Goal: Task Accomplishment & Management: Manage account settings

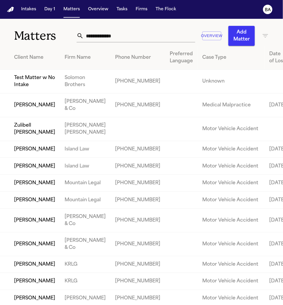
click at [117, 34] on input "text" at bounding box center [140, 35] width 112 height 13
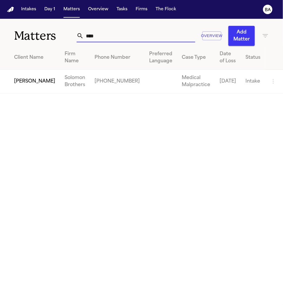
type input "****"
click at [9, 84] on td "[PERSON_NAME]" at bounding box center [30, 82] width 60 height 24
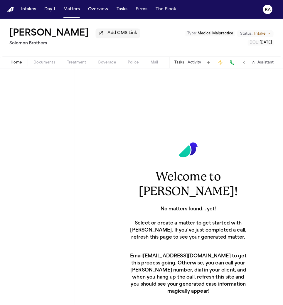
click at [117, 62] on button "Coverage" at bounding box center [107, 62] width 30 height 7
click at [107, 61] on span "Coverage" at bounding box center [107, 62] width 18 height 5
click at [105, 65] on span "Coverage" at bounding box center [107, 62] width 18 height 5
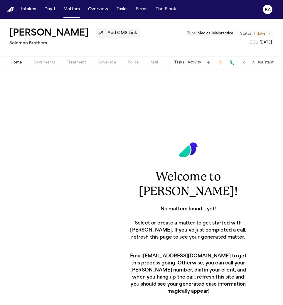
click at [105, 65] on span "Coverage" at bounding box center [107, 62] width 18 height 5
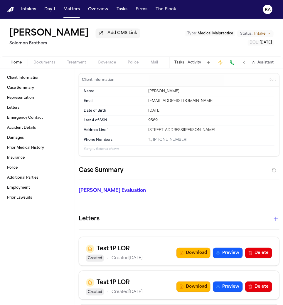
click at [112, 64] on span "Coverage" at bounding box center [107, 62] width 18 height 5
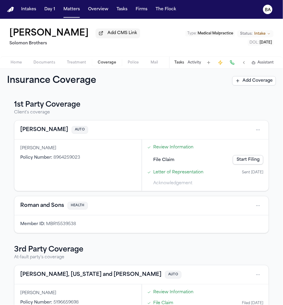
click at [166, 169] on div "Letter of Representation Sent 09/01/2025" at bounding box center [205, 172] width 121 height 10
click at [167, 171] on link "Letter of Representation" at bounding box center [178, 172] width 50 height 6
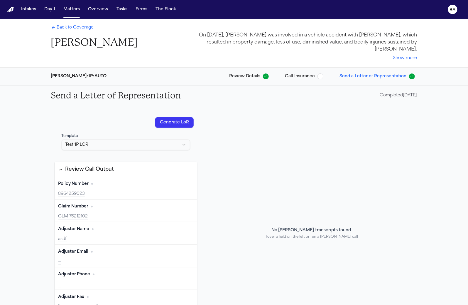
click at [100, 171] on div "Review Call Output" at bounding box center [89, 170] width 49 height 8
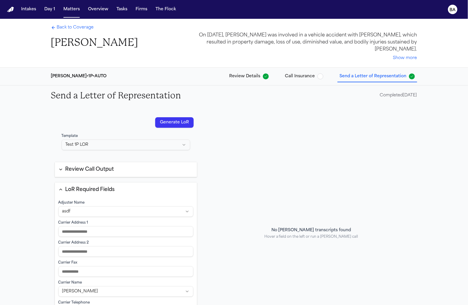
click at [83, 192] on button "LoR Required Fields" at bounding box center [126, 189] width 142 height 15
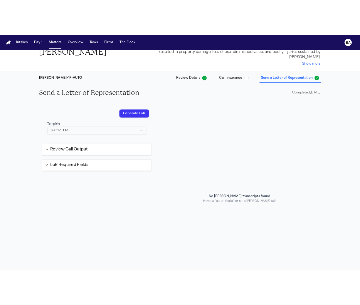
scroll to position [43, 0]
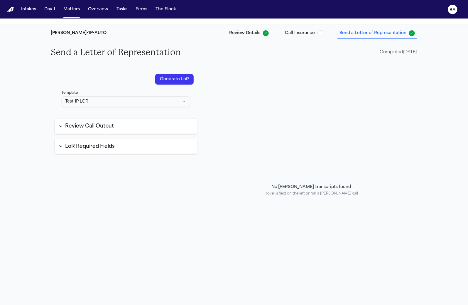
click at [91, 98] on html "**********" at bounding box center [234, 152] width 468 height 305
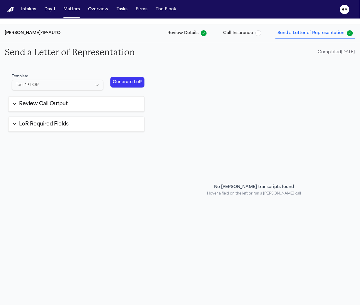
click at [118, 107] on button "Review Call Output" at bounding box center [77, 104] width 136 height 15
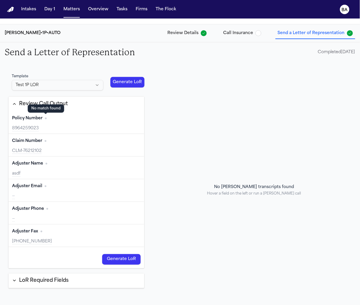
click at [58, 106] on div "No match found No match found" at bounding box center [46, 109] width 36 height 8
click at [63, 103] on div "Review Call Output" at bounding box center [43, 104] width 49 height 8
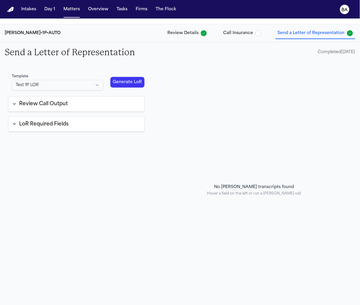
click at [64, 128] on button "LoR Required Fields" at bounding box center [77, 124] width 136 height 15
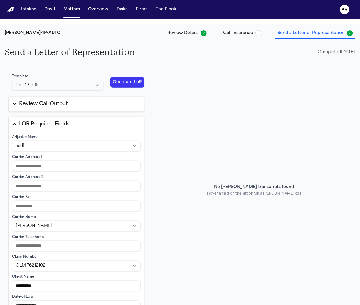
click at [62, 145] on html "**********" at bounding box center [180, 152] width 360 height 305
click at [71, 134] on html "**********" at bounding box center [180, 152] width 360 height 305
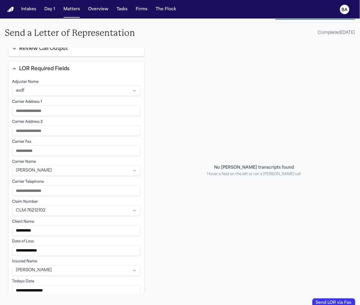
scroll to position [26, 0]
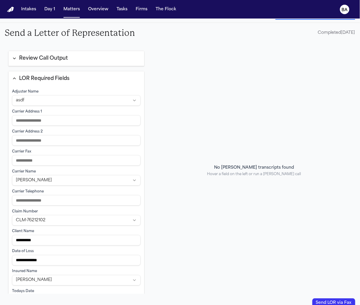
click at [78, 82] on button "LOR Required Fields" at bounding box center [77, 78] width 136 height 15
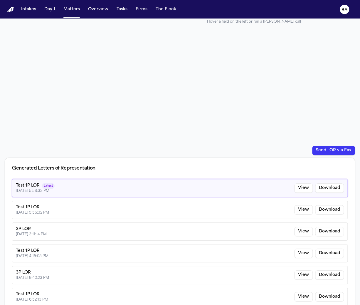
scroll to position [44, 0]
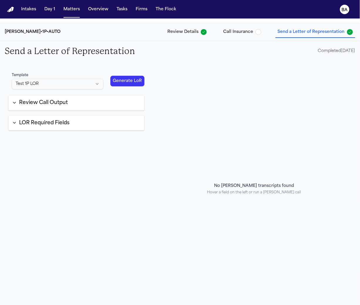
click at [108, 100] on button "Review Call Output" at bounding box center [77, 102] width 136 height 15
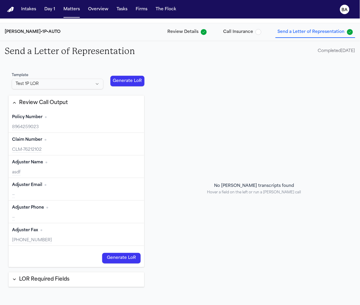
scroll to position [58, 0]
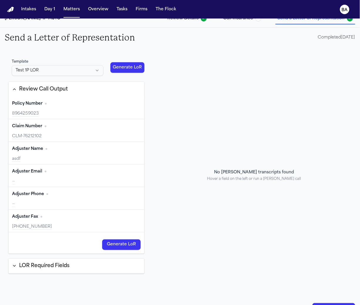
click at [73, 266] on button "LOR Required Fields" at bounding box center [77, 266] width 136 height 15
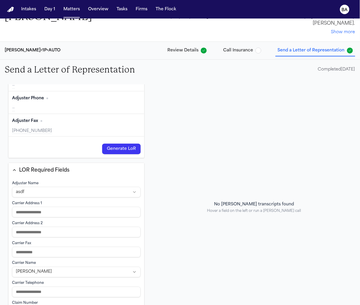
scroll to position [0, 0]
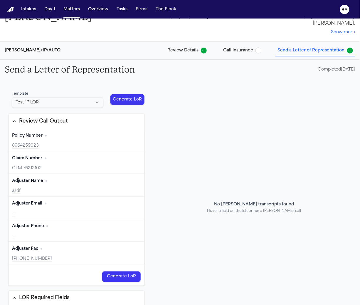
click at [60, 119] on div "Review Call Output" at bounding box center [43, 121] width 49 height 8
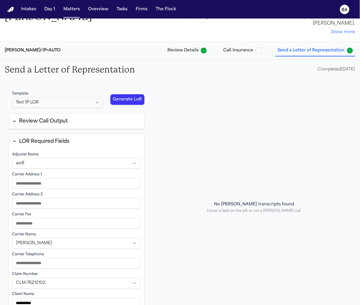
click at [53, 139] on div "LOR Required Fields" at bounding box center [44, 142] width 51 height 8
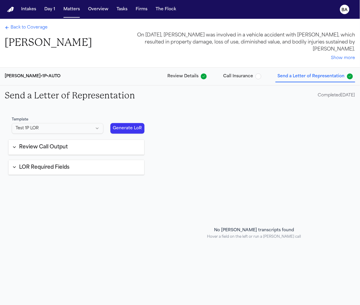
click at [180, 165] on div "No [PERSON_NAME] transcripts found Hover a field on the left or run a [PERSON_N…" at bounding box center [254, 233] width 203 height 246
click at [62, 165] on div "LOR Required Fields" at bounding box center [44, 168] width 51 height 8
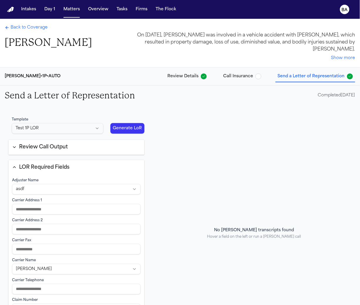
scroll to position [44, 0]
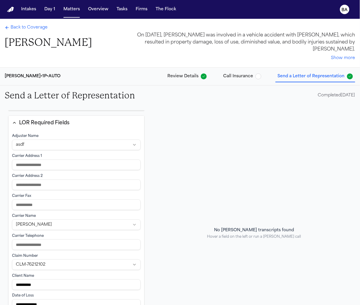
click at [32, 201] on input at bounding box center [76, 204] width 129 height 11
click at [40, 181] on input at bounding box center [76, 184] width 129 height 11
click at [39, 223] on html "**********" at bounding box center [180, 152] width 360 height 305
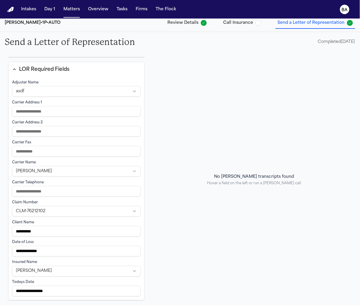
scroll to position [74, 0]
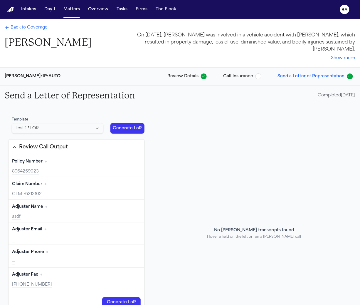
click at [81, 151] on button "Review Call Output" at bounding box center [77, 147] width 136 height 15
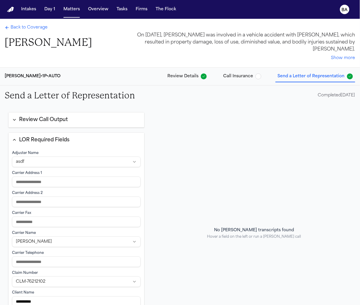
scroll to position [44, 0]
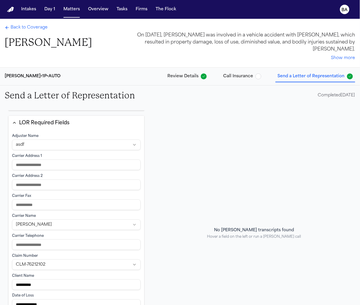
click at [52, 244] on input at bounding box center [76, 244] width 129 height 11
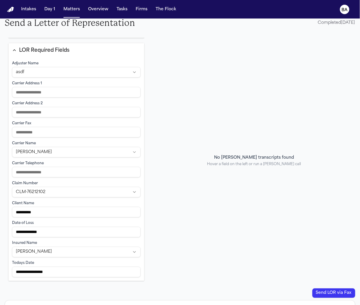
scroll to position [77, 0]
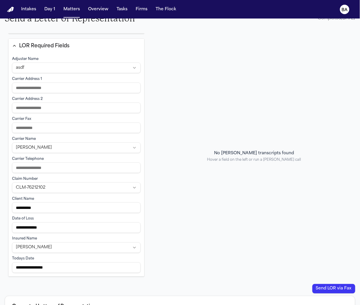
click at [55, 265] on input "**********" at bounding box center [76, 267] width 129 height 11
click at [60, 268] on input "**********" at bounding box center [76, 267] width 129 height 11
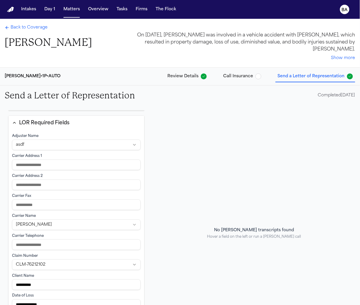
scroll to position [0, 0]
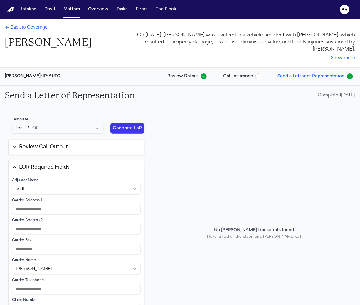
click at [119, 131] on button "Generate LoR" at bounding box center [127, 128] width 34 height 11
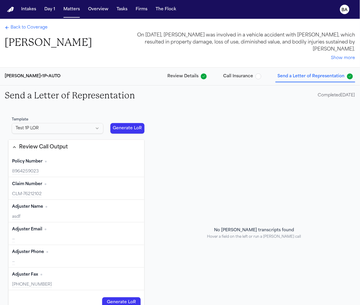
click at [59, 145] on div "Review Call Output" at bounding box center [43, 147] width 49 height 8
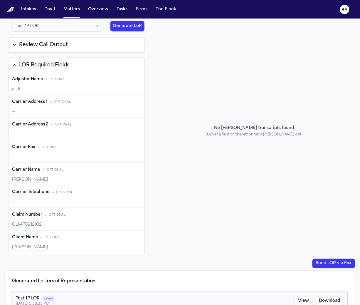
click at [126, 80] on button "Edit" at bounding box center [133, 79] width 15 height 9
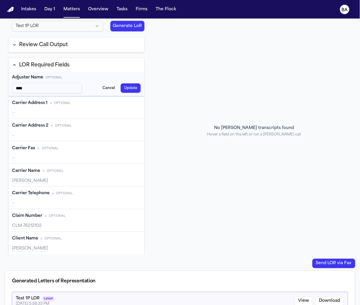
click at [105, 88] on button "Cancel" at bounding box center [108, 87] width 19 height 9
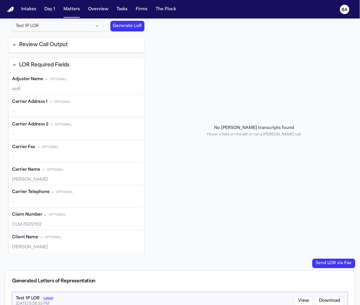
click at [86, 46] on button "Review Call Output" at bounding box center [77, 45] width 136 height 15
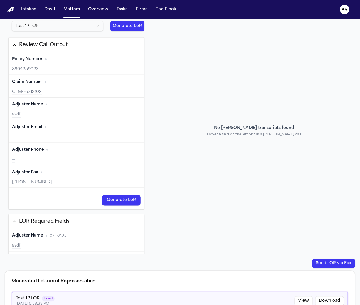
click at [129, 104] on button "Edit" at bounding box center [133, 104] width 15 height 9
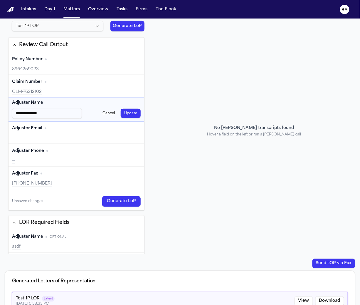
type input "**********"
click at [121, 113] on button "Update" at bounding box center [131, 113] width 20 height 9
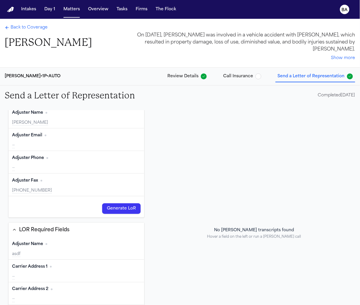
scroll to position [116, 0]
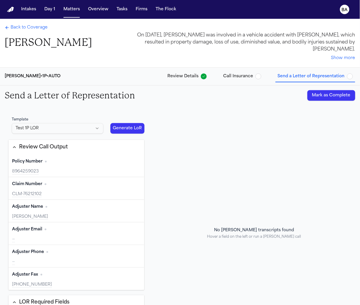
click at [55, 142] on button "Review Call Output" at bounding box center [77, 147] width 136 height 15
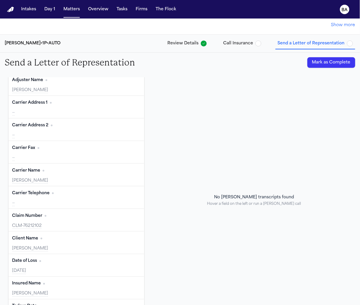
scroll to position [68, 0]
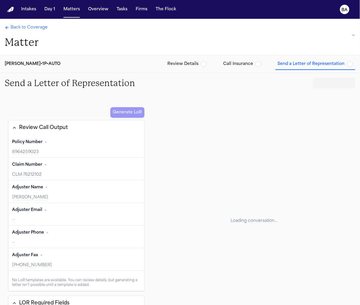
click at [203, 156] on div "Loading conversation…" at bounding box center [254, 221] width 203 height 246
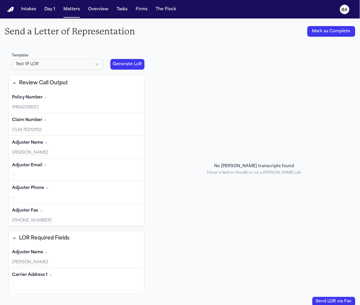
click at [60, 85] on div "Review Call Output" at bounding box center [43, 83] width 49 height 8
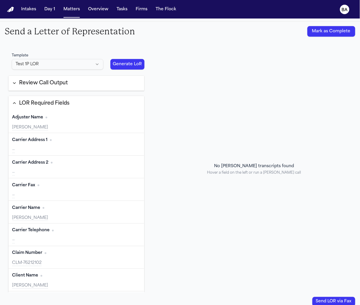
click at [48, 96] on button "LOR Required Fields" at bounding box center [77, 103] width 136 height 15
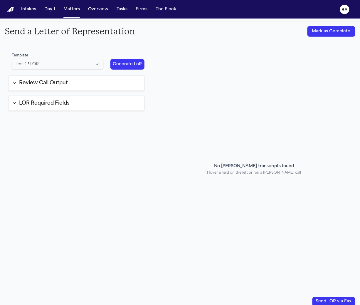
click at [44, 100] on div "LOR Required Fields" at bounding box center [44, 104] width 51 height 8
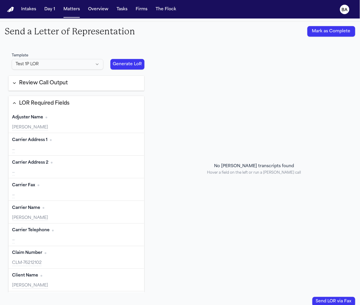
click at [126, 140] on button "Edit" at bounding box center [133, 139] width 15 height 9
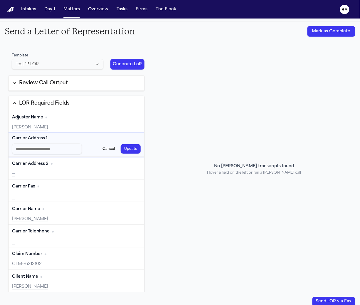
click at [99, 149] on button "Cancel" at bounding box center [108, 148] width 19 height 9
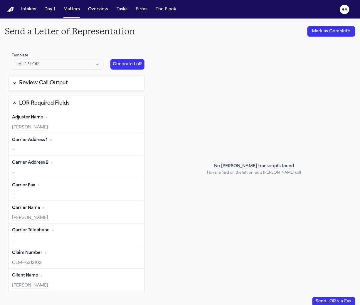
click at [63, 87] on button "Review Call Output" at bounding box center [77, 83] width 136 height 15
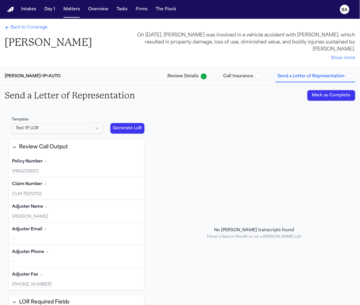
click at [234, 84] on div "Harris-Stewart • 1P • AUTO Review Details Call Insurance Send a Letter of Repre…" at bounding box center [180, 77] width 360 height 18
drag, startPoint x: 236, startPoint y: 80, endPoint x: 201, endPoint y: 77, distance: 34.8
click at [236, 80] on button "Call Insurance" at bounding box center [242, 76] width 43 height 11
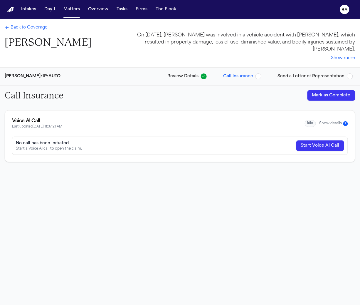
click at [192, 76] on span "Review Details" at bounding box center [182, 76] width 31 height 6
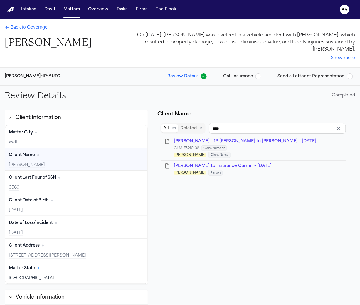
type input "**********"
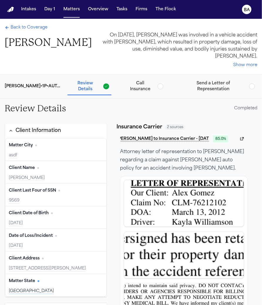
click at [199, 78] on button "Send a Letter of Representation" at bounding box center [218, 86] width 80 height 16
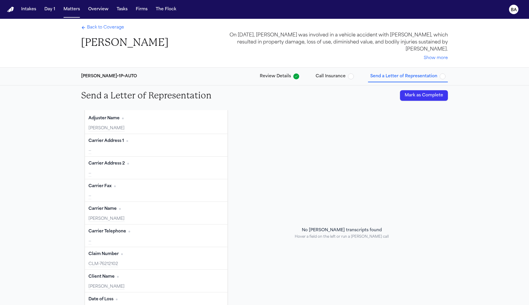
scroll to position [203, 0]
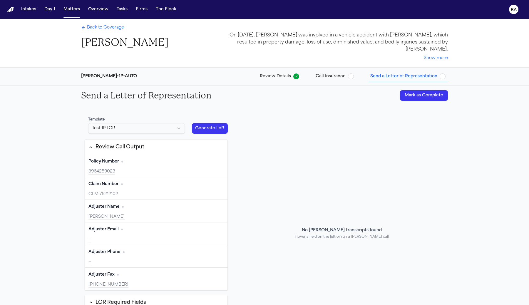
click at [102, 146] on div "Review Call Output" at bounding box center [119, 147] width 49 height 8
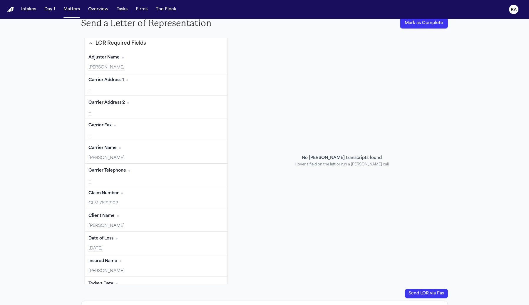
scroll to position [43, 0]
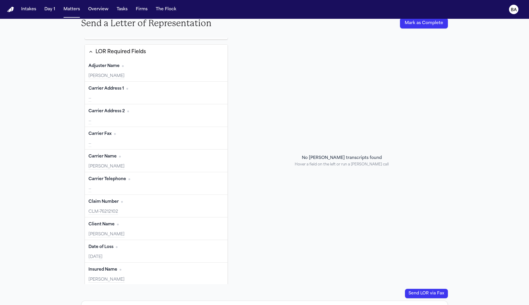
click at [213, 89] on button "Edit" at bounding box center [216, 88] width 15 height 9
type input "******"
click at [205, 95] on button "Update" at bounding box center [214, 97] width 20 height 9
click at [266, 119] on div "No [PERSON_NAME] transcripts found Hover a field on the left or run a [PERSON_N…" at bounding box center [342, 161] width 212 height 246
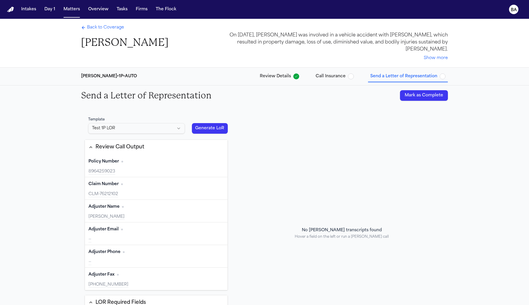
click at [35, 94] on div "Send a Letter of Representation [PERSON_NAME] as Complete" at bounding box center [264, 95] width 529 height 20
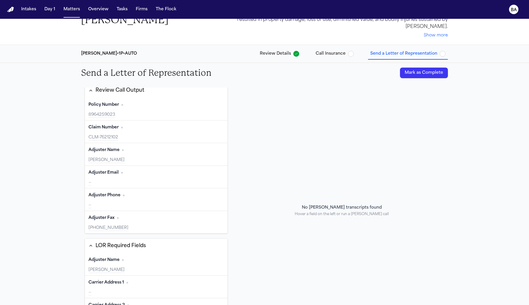
scroll to position [4, 0]
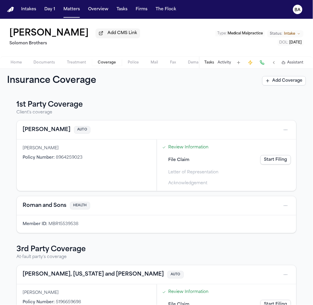
click at [48, 130] on button "[PERSON_NAME]" at bounding box center [47, 130] width 48 height 8
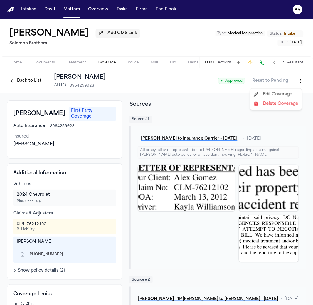
click at [298, 84] on html "Intakes Day 1 Matters Overview Tasks Firms The Flock BA Alex Gomez Add CMS Link…" at bounding box center [156, 152] width 313 height 305
click at [264, 98] on div "Edit Coverage" at bounding box center [275, 94] width 49 height 9
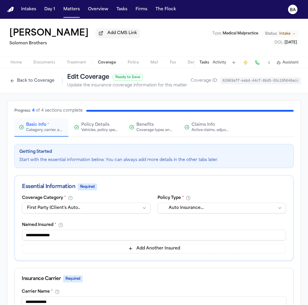
click at [210, 124] on span "Claims Info" at bounding box center [203, 125] width 23 height 6
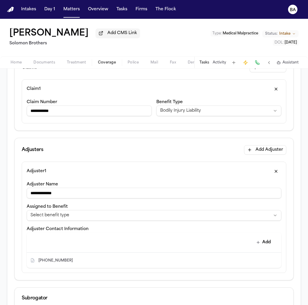
scroll to position [92, 0]
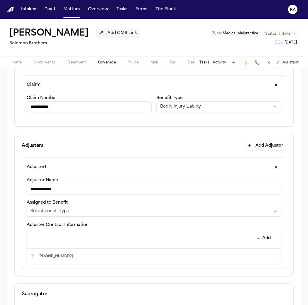
click at [261, 253] on button "Edit contact" at bounding box center [265, 256] width 8 height 8
select select "***"
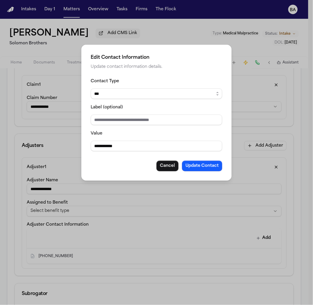
click at [181, 217] on div "**********" at bounding box center [156, 152] width 313 height 305
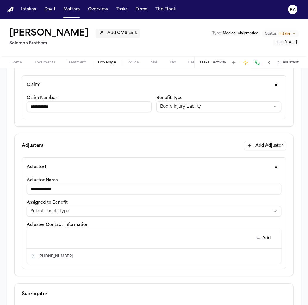
click at [259, 232] on div "Add" at bounding box center [151, 238] width 245 height 12
click at [261, 234] on button "Add" at bounding box center [263, 238] width 21 height 11
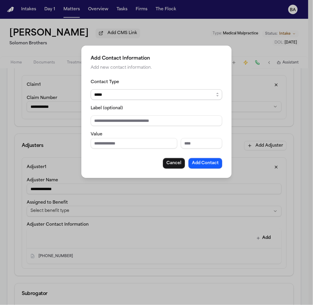
click at [112, 97] on select "***** ***** ******* *** *****" at bounding box center [157, 94] width 132 height 11
select select "*****"
click at [91, 89] on select "***** ***** ******* *** *****" at bounding box center [157, 94] width 132 height 11
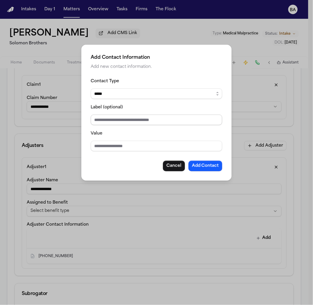
drag, startPoint x: 113, startPoint y: 119, endPoint x: 113, endPoint y: 122, distance: 3.5
click at [113, 119] on input "Label (optional)" at bounding box center [157, 120] width 132 height 11
drag, startPoint x: 111, startPoint y: 140, endPoint x: 109, endPoint y: 144, distance: 4.6
click at [111, 140] on div "Value" at bounding box center [157, 140] width 132 height 21
click at [109, 145] on input "Value" at bounding box center [157, 146] width 132 height 11
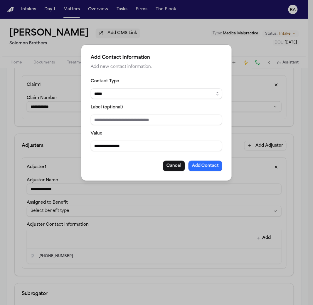
type input "**********"
click at [203, 165] on button "Add Contact" at bounding box center [206, 166] width 34 height 11
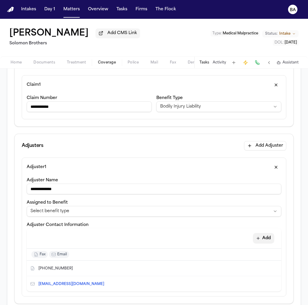
click at [256, 233] on button "Add" at bounding box center [263, 238] width 21 height 11
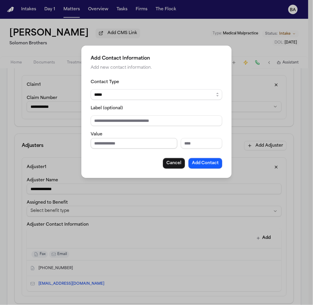
click at [122, 142] on input "Phone number" at bounding box center [134, 143] width 87 height 11
type input "**********"
click at [194, 162] on button "Add Contact" at bounding box center [206, 163] width 34 height 11
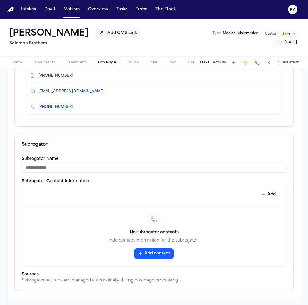
scroll to position [6, 0]
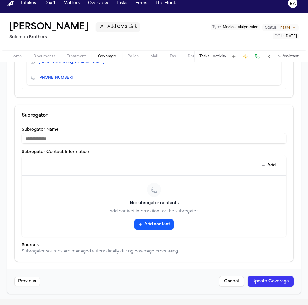
click at [255, 278] on button "Update Coverage" at bounding box center [271, 281] width 46 height 11
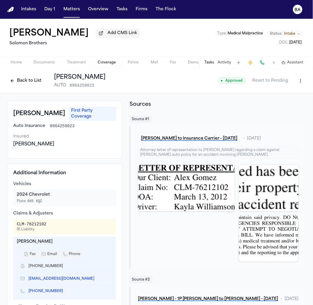
click at [293, 80] on html "Intakes Day 1 Matters Overview Tasks Firms The Flock BA Alex Gomez Add CMS Link…" at bounding box center [156, 152] width 313 height 305
click at [267, 93] on div "Edit Coverage" at bounding box center [275, 94] width 49 height 9
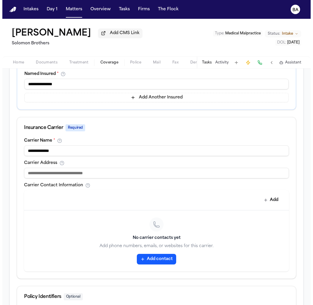
scroll to position [223, 0]
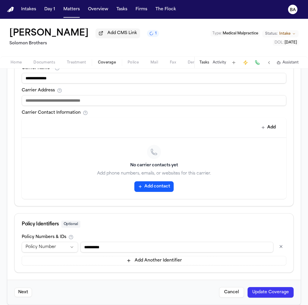
click at [202, 102] on input at bounding box center [154, 100] width 265 height 11
type input "**********"
click at [154, 187] on button "Add contact" at bounding box center [153, 186] width 39 height 11
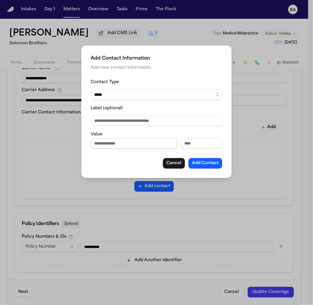
click at [121, 143] on input "Phone number" at bounding box center [134, 143] width 87 height 11
type input "**********"
click at [193, 162] on button "Add Contact" at bounding box center [206, 163] width 34 height 11
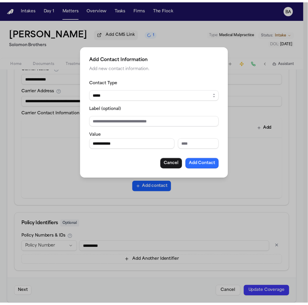
scroll to position [184, 0]
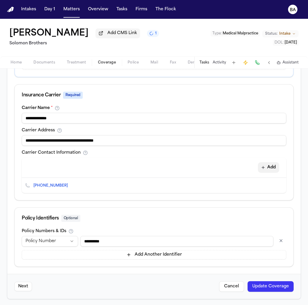
click at [259, 164] on button "Add" at bounding box center [268, 167] width 21 height 11
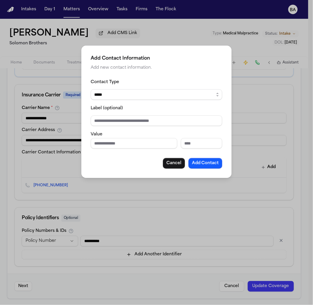
click at [122, 89] on div "Contact Type ***** ***** ******* *** *****" at bounding box center [157, 88] width 132 height 21
click at [120, 96] on select "***** ***** ******* *** *****" at bounding box center [157, 94] width 132 height 11
select select "***"
click at [91, 89] on select "***** ***** ******* *** *****" at bounding box center [157, 94] width 132 height 11
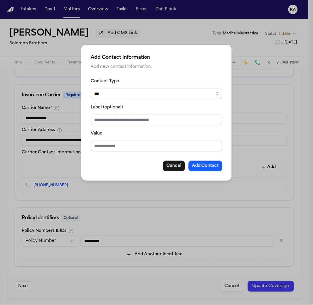
click at [111, 143] on input "Value" at bounding box center [157, 146] width 132 height 11
type input "**********"
click at [222, 166] on button "Add Contact" at bounding box center [206, 166] width 34 height 11
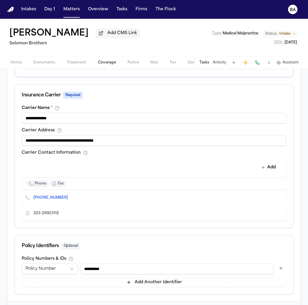
scroll to position [211, 0]
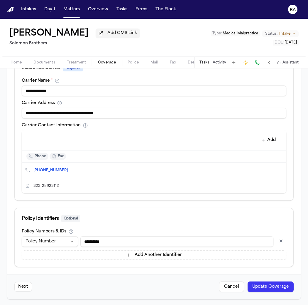
click at [273, 285] on button "Update Coverage" at bounding box center [271, 286] width 46 height 11
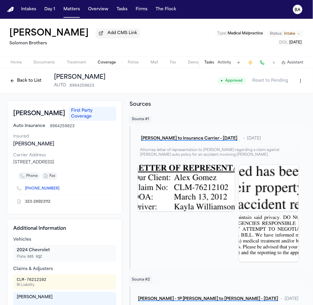
click at [296, 78] on html "Intakes Day 1 Matters Overview Tasks Firms The Flock BA Alex Gomez Add CMS Link…" at bounding box center [156, 152] width 313 height 305
click at [288, 90] on div "Edit Coverage" at bounding box center [275, 94] width 49 height 9
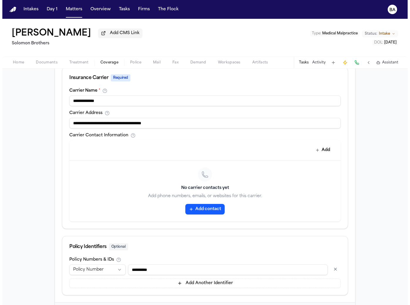
scroll to position [229, 0]
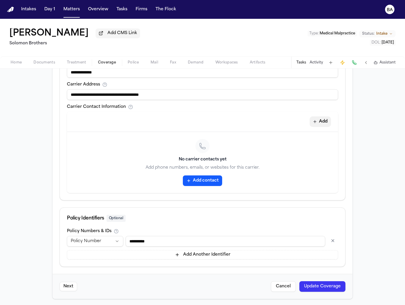
click at [317, 121] on button "Add" at bounding box center [320, 121] width 21 height 11
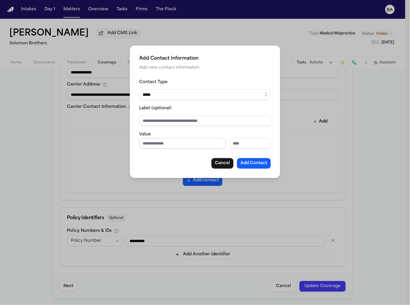
click at [173, 146] on input "Phone number" at bounding box center [182, 143] width 87 height 11
type input "**********"
click at [249, 164] on button "Add Contact" at bounding box center [254, 163] width 34 height 11
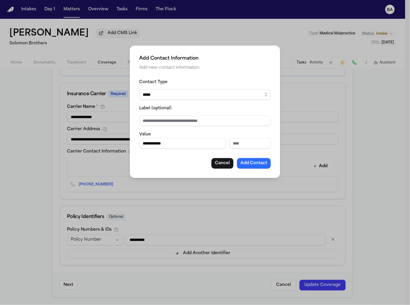
scroll to position [184, 0]
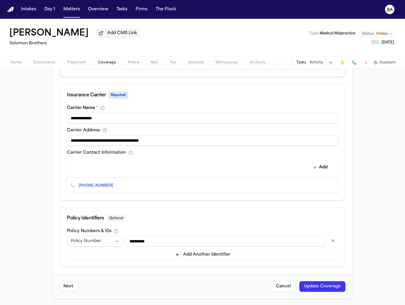
click at [305, 286] on button "Update Coverage" at bounding box center [323, 286] width 46 height 11
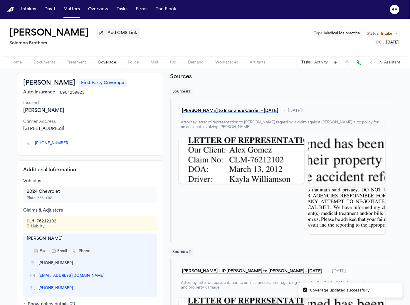
scroll to position [110, 0]
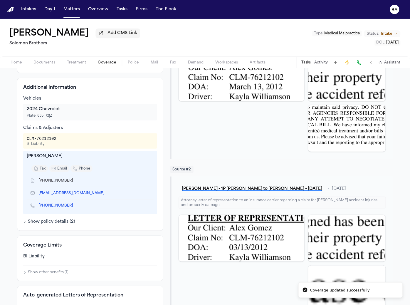
click at [59, 226] on div "Additional Information Vehicles 2024 Chevrolet Plate: 665 XQZ Claims & Adjuster…" at bounding box center [90, 154] width 146 height 153
click at [59, 223] on button "Show policy details ( 2 )" at bounding box center [49, 222] width 52 height 6
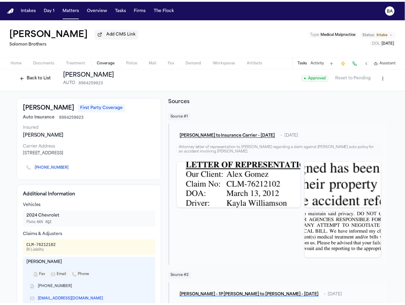
scroll to position [0, 0]
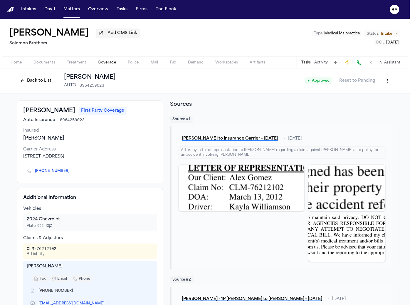
click at [386, 84] on html "Intakes Day 1 Matters Overview Tasks Firms The Flock BA Alex Gomez Add CMS Link…" at bounding box center [205, 152] width 410 height 305
click at [369, 97] on div "Edit Coverage" at bounding box center [365, 94] width 49 height 9
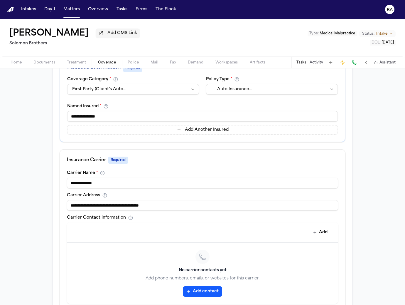
scroll to position [229, 0]
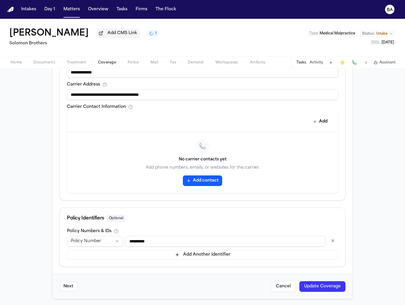
click at [199, 147] on icon at bounding box center [202, 145] width 7 height 7
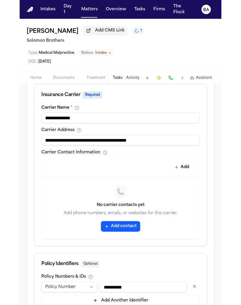
scroll to position [205, 0]
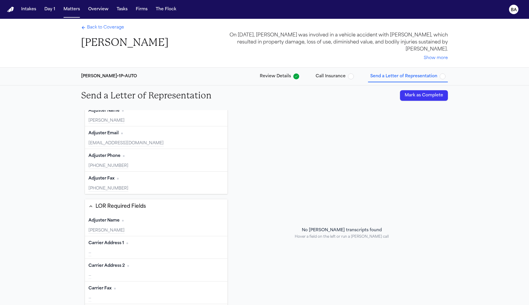
scroll to position [169, 0]
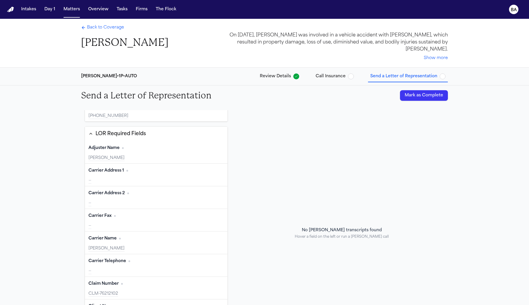
click at [209, 169] on button "Edit" at bounding box center [216, 170] width 15 height 9
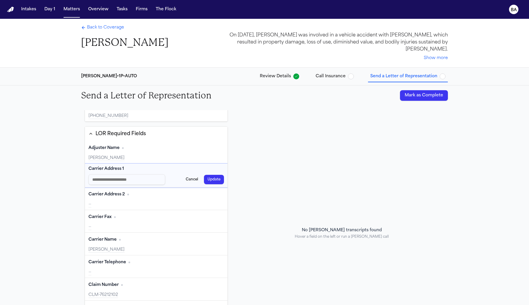
click at [182, 180] on button "Cancel" at bounding box center [191, 179] width 19 height 9
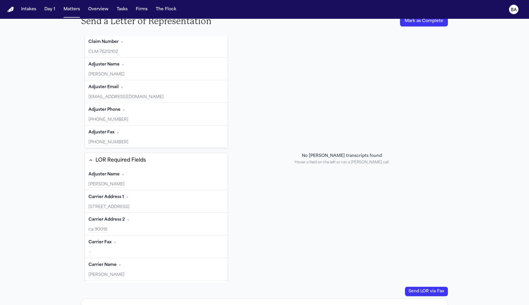
scroll to position [104, 0]
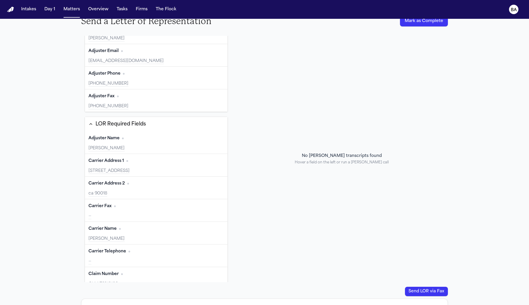
click at [373, 68] on div "No [PERSON_NAME] transcripts found Hover a field on the left or run a [PERSON_N…" at bounding box center [342, 159] width 212 height 246
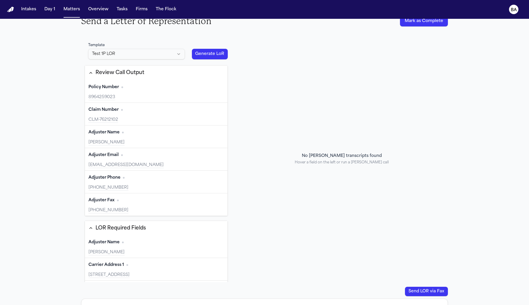
scroll to position [38, 0]
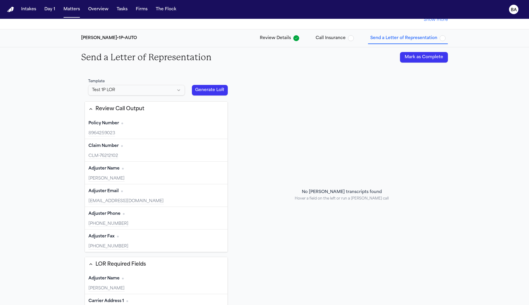
click at [341, 43] on div "[PERSON_NAME] • 1P • AUTO Review Details Call Insurance Send a Letter of Repres…" at bounding box center [264, 38] width 376 height 18
click at [331, 38] on span "Call Insurance" at bounding box center [330, 38] width 30 height 6
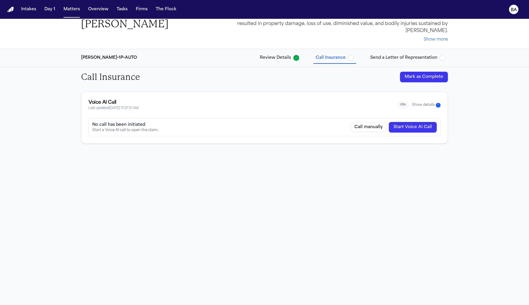
click at [393, 126] on button "Start Voice AI Call" at bounding box center [412, 127] width 48 height 11
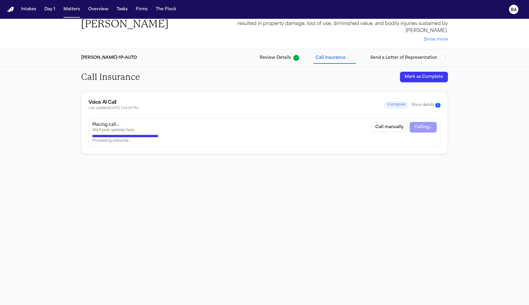
scroll to position [0, 0]
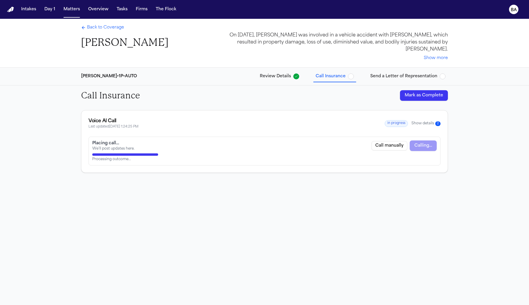
click at [99, 30] on span "Back to Coverage" at bounding box center [105, 28] width 37 height 6
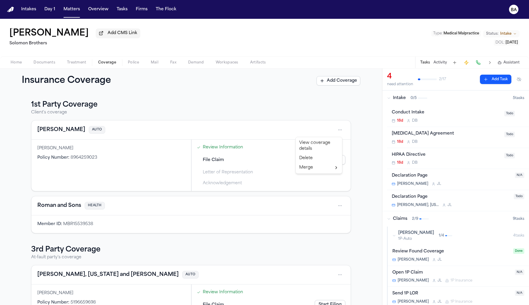
click at [333, 132] on html "Intakes Day 1 Matters Overview Tasks Firms The Flock BA [PERSON_NAME] Add CMS L…" at bounding box center [264, 152] width 529 height 305
click at [320, 149] on div "View coverage details" at bounding box center [319, 145] width 44 height 15
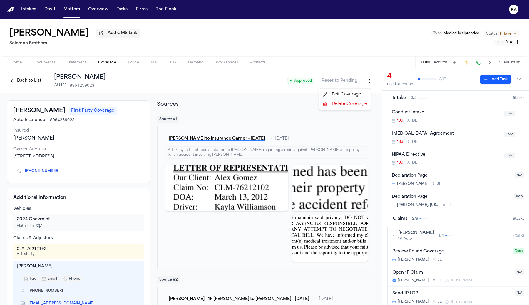
click at [364, 80] on html "Intakes Day 1 Matters Overview Tasks Firms The Flock BA [PERSON_NAME] Add CMS L…" at bounding box center [264, 152] width 529 height 305
click at [351, 93] on div "Edit Coverage" at bounding box center [344, 94] width 49 height 9
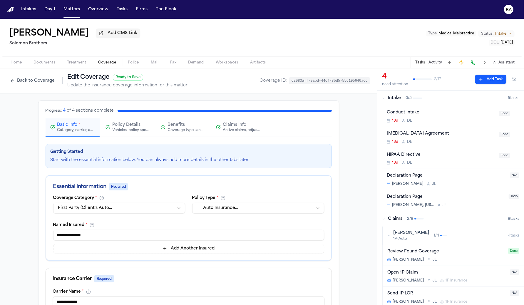
click at [141, 208] on html "**********" at bounding box center [262, 152] width 524 height 305
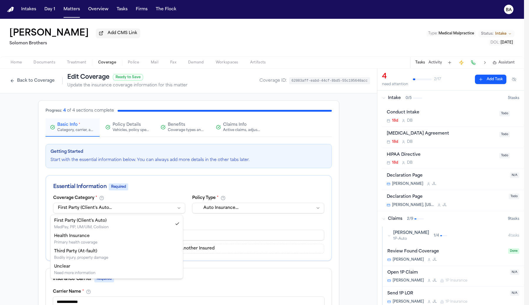
select select "**********"
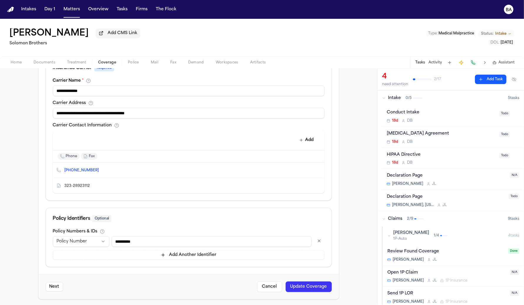
scroll to position [94, 0]
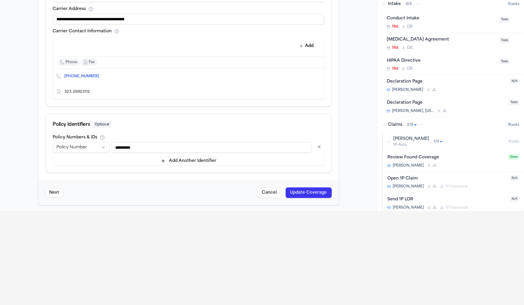
click at [294, 195] on button "Update Coverage" at bounding box center [308, 192] width 46 height 11
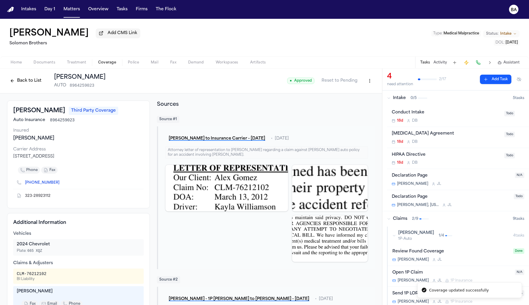
click at [36, 85] on button "Back to List" at bounding box center [25, 80] width 37 height 9
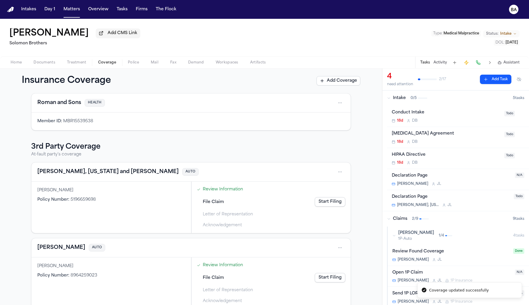
scroll to position [38, 0]
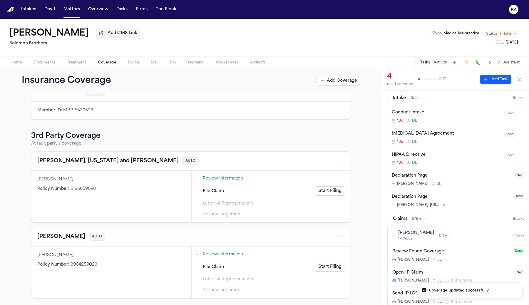
click at [62, 238] on button "[PERSON_NAME]" at bounding box center [61, 237] width 48 height 8
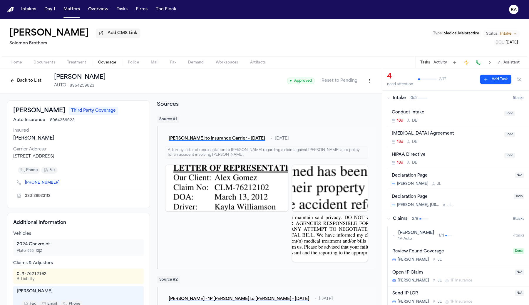
click at [31, 83] on button "Back to List" at bounding box center [25, 80] width 37 height 9
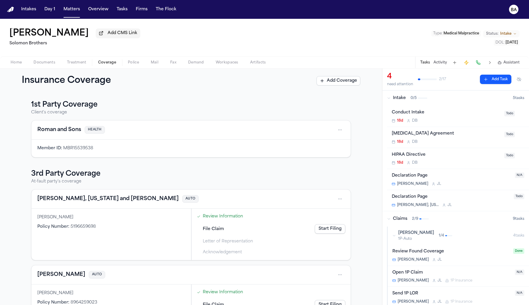
scroll to position [38, 0]
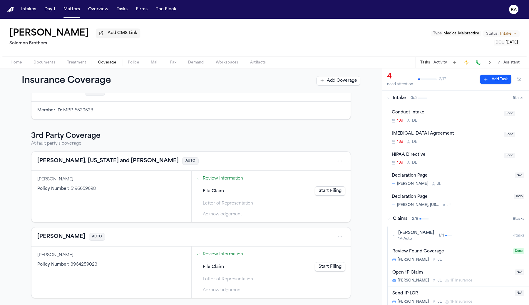
click at [206, 271] on div "File Claim Start Filing" at bounding box center [270, 266] width 153 height 13
click at [334, 268] on link "Start Filing" at bounding box center [329, 266] width 31 height 9
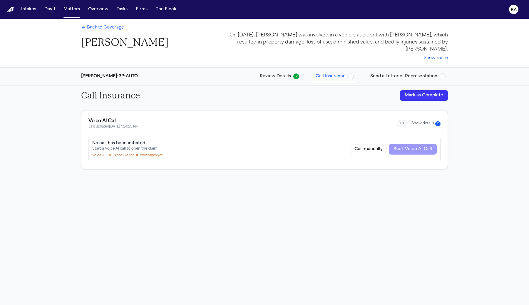
click at [413, 148] on div "Call manually Start Voice AI Call" at bounding box center [393, 149] width 86 height 11
click at [137, 154] on div "Voice AI Call is not live for 3P coverages yet." at bounding box center [127, 155] width 71 height 5
click at [119, 163] on div "No call has been initiated Start a Voice AI call to open the claim. Voice AI Ca…" at bounding box center [264, 153] width 366 height 33
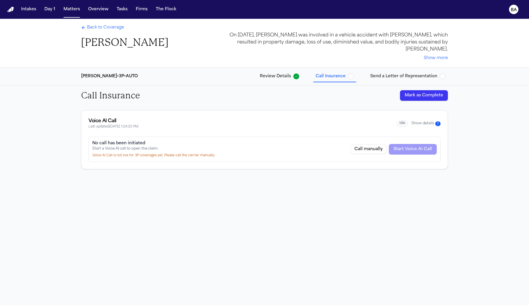
click at [114, 134] on div "Voice AI Call Last updated 9/5/2025, 1:24:25 PM idle Show details 2" at bounding box center [264, 123] width 366 height 26
click at [420, 144] on div "Call manually Start Voice AI Call" at bounding box center [393, 145] width 86 height 11
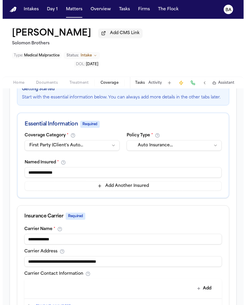
scroll to position [5, 0]
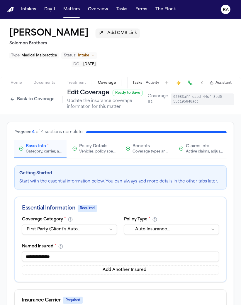
click at [107, 149] on div "Vehicles, policy specifics, and additional details" at bounding box center [98, 151] width 38 height 5
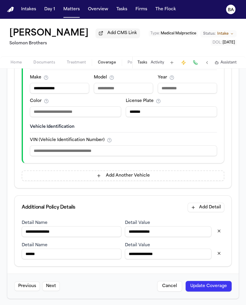
scroll to position [0, 0]
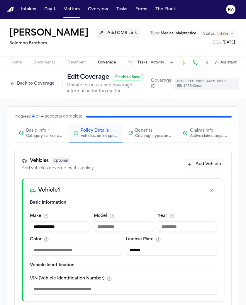
click at [147, 132] on span "Benefits" at bounding box center [143, 131] width 17 height 6
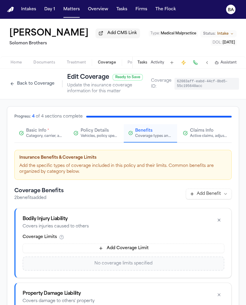
click at [34, 84] on button "Back to Coverage" at bounding box center [32, 83] width 51 height 9
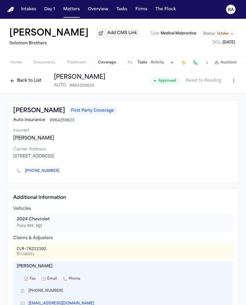
click at [33, 88] on div "Back to List Harris-Stewart AUTO 8964259023" at bounding box center [56, 80] width 98 height 15
click at [33, 85] on button "Back to List" at bounding box center [25, 80] width 37 height 9
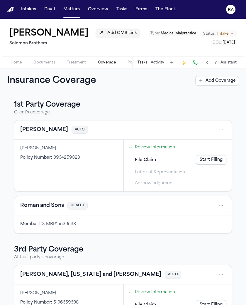
click at [140, 161] on span "File Claim" at bounding box center [145, 160] width 21 height 6
click at [143, 148] on link "Review Information" at bounding box center [155, 147] width 40 height 6
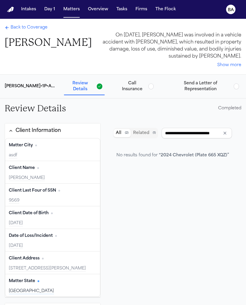
type input "****"
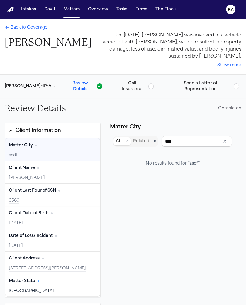
click at [60, 127] on div "Client Information" at bounding box center [39, 131] width 46 height 8
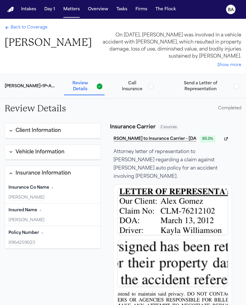
click at [184, 80] on span "Send a Letter of Representation" at bounding box center [200, 86] width 61 height 12
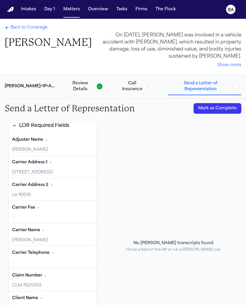
scroll to position [208, 0]
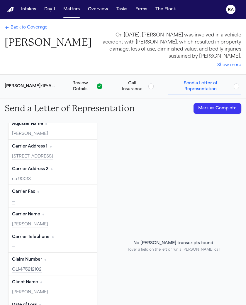
click at [33, 26] on span "Back to Coverage" at bounding box center [29, 28] width 37 height 6
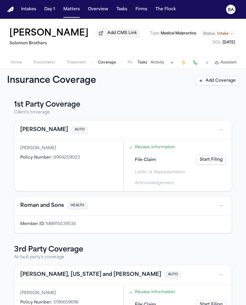
click at [213, 129] on html "Intakes Day 1 Matters Overview Tasks Firms The Flock BA Alex Gomez Add CMS Link…" at bounding box center [123, 152] width 246 height 305
click at [49, 132] on html "Intakes Day 1 Matters Overview Tasks Firms The Flock BA Alex Gomez Add CMS Link…" at bounding box center [123, 152] width 246 height 305
click at [41, 131] on button "Harris-Stewart" at bounding box center [44, 130] width 48 height 8
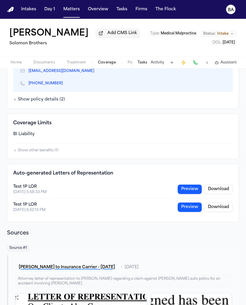
scroll to position [228, 0]
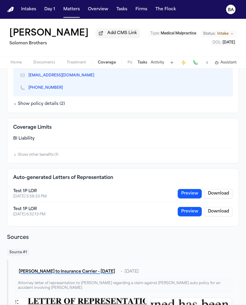
click at [34, 107] on button "Show policy details ( 2 )" at bounding box center [39, 104] width 52 height 6
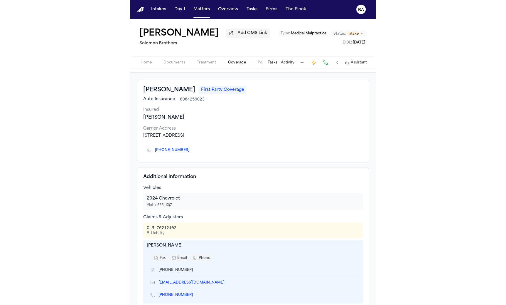
scroll to position [0, 0]
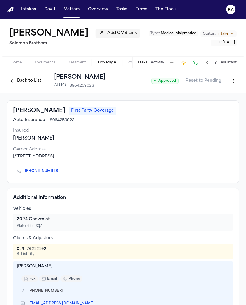
click at [228, 81] on html "Intakes Day 1 Matters Overview Tasks Firms The Flock BA Alex Gomez Add CMS Link…" at bounding box center [123, 152] width 246 height 305
click at [217, 94] on div "Edit Coverage" at bounding box center [208, 94] width 49 height 9
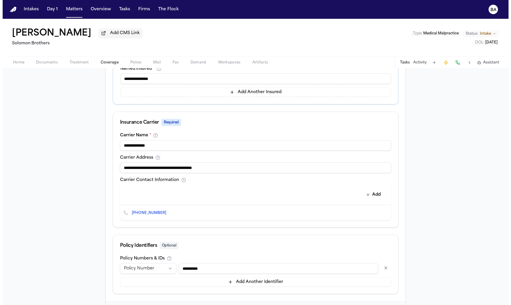
scroll to position [48, 0]
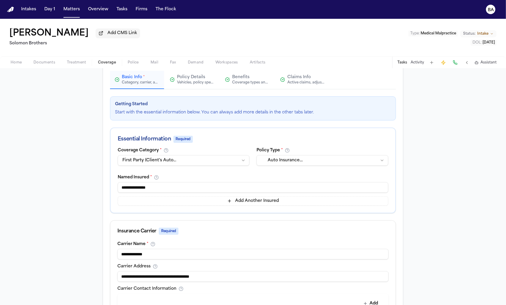
click at [188, 83] on div "Vehicles, policy specifics, and additional details" at bounding box center [196, 82] width 38 height 5
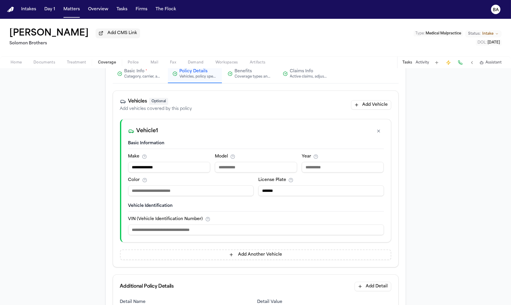
scroll to position [32, 0]
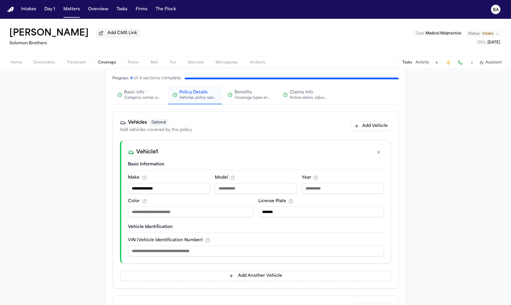
click at [231, 98] on div "Benefits Coverage types and limits" at bounding box center [250, 95] width 45 height 11
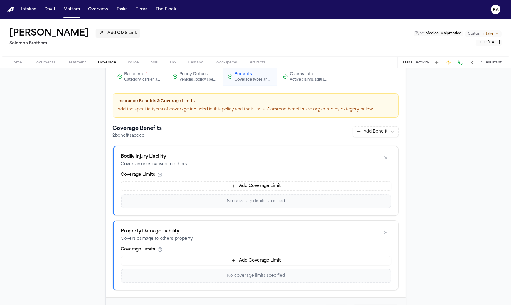
scroll to position [55, 0]
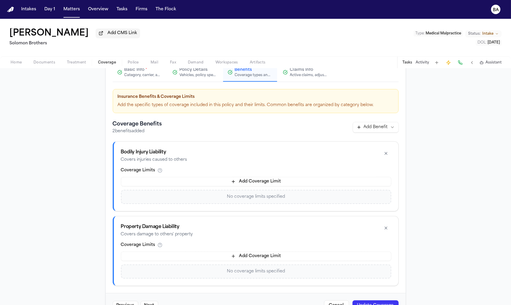
click at [214, 181] on button "Add Coverage Limit" at bounding box center [256, 181] width 270 height 9
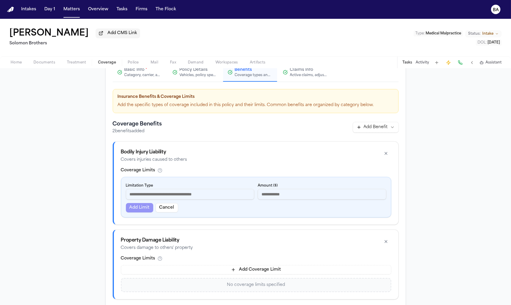
click at [188, 192] on input at bounding box center [190, 194] width 129 height 11
click at [164, 207] on button "Cancel" at bounding box center [167, 207] width 23 height 9
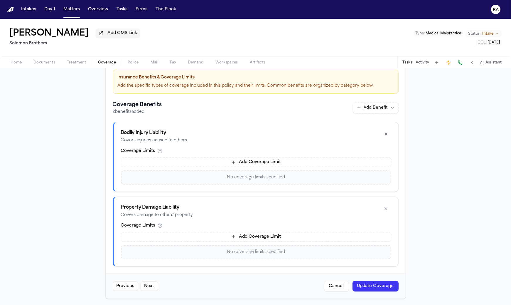
click at [214, 237] on button "Add Coverage Limit" at bounding box center [256, 236] width 270 height 9
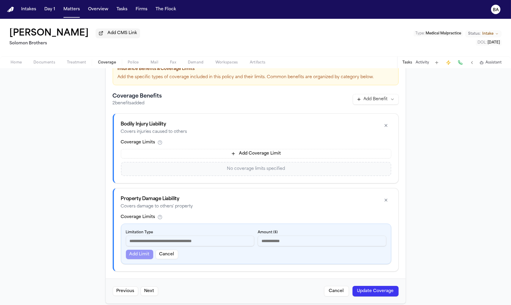
scroll to position [87, 0]
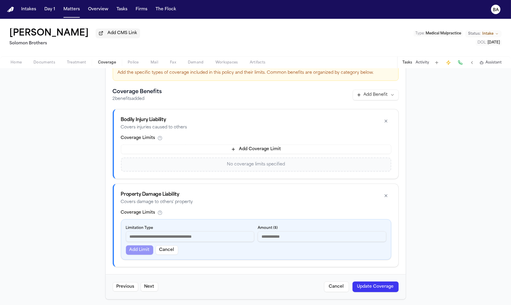
click at [165, 233] on input at bounding box center [190, 236] width 129 height 11
click at [164, 250] on button "Cancel" at bounding box center [167, 249] width 23 height 9
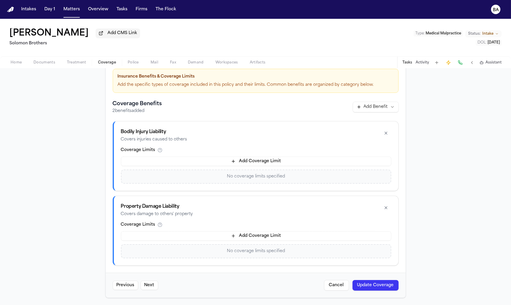
scroll to position [74, 0]
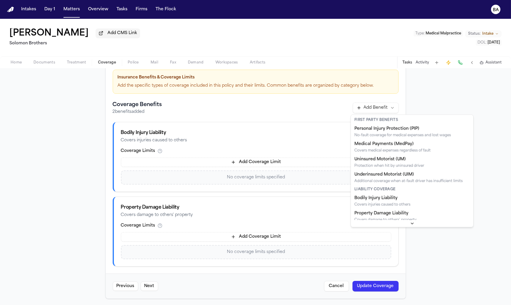
click at [246, 107] on html "**********" at bounding box center [255, 152] width 511 height 305
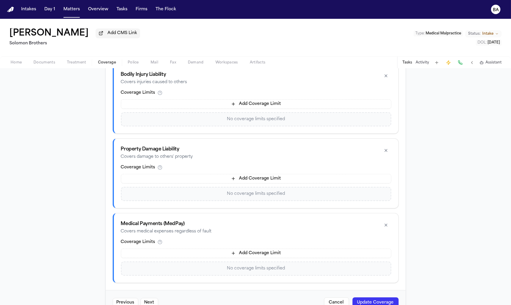
scroll to position [86, 0]
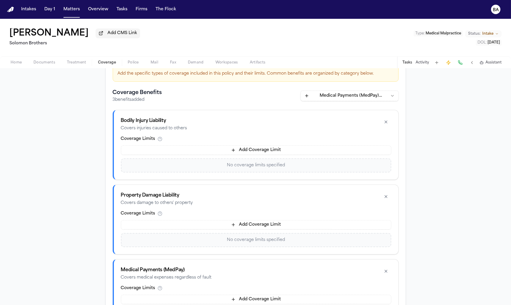
click at [246, 99] on html "Intakes Day 1 Matters Overview Tasks Firms The Flock BA Alex Gomez Add CMS Link…" at bounding box center [255, 152] width 511 height 305
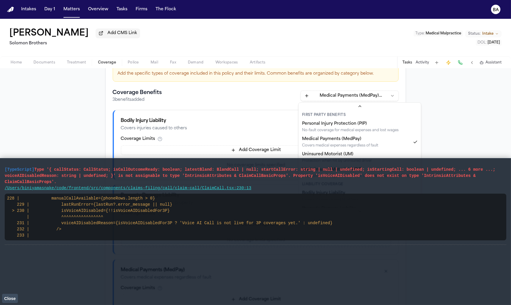
scroll to position [8, 0]
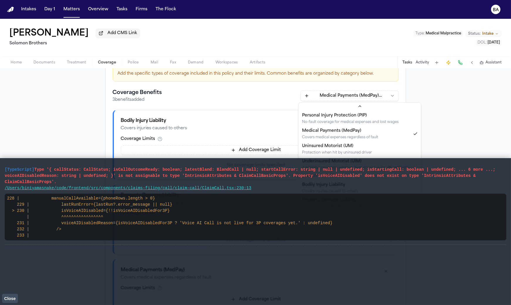
click at [0, 305] on vite-plugin-checker-error-overlay at bounding box center [0, 305] width 0 height 0
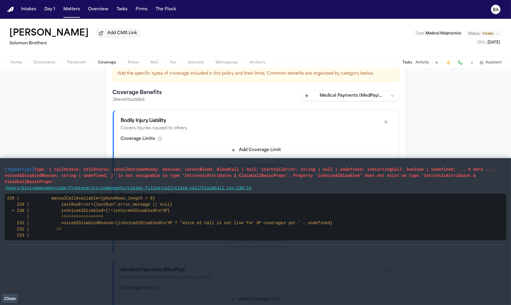
click at [13, 299] on span "Close" at bounding box center [9, 298] width 11 height 5
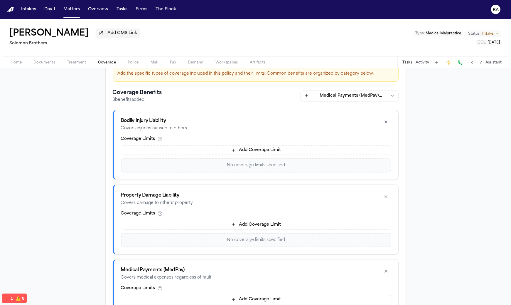
click at [246, 95] on html "Intakes Day 1 Matters Overview Tasks Firms The Flock BA Alex Gomez Add CMS Link…" at bounding box center [255, 152] width 511 height 305
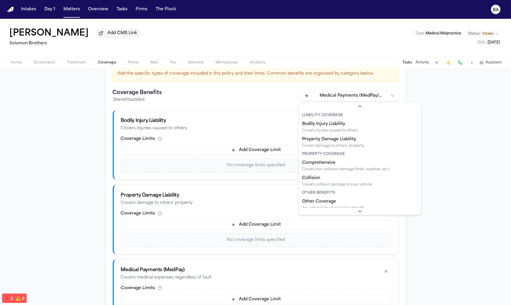
scroll to position [67, 0]
select select "**********"
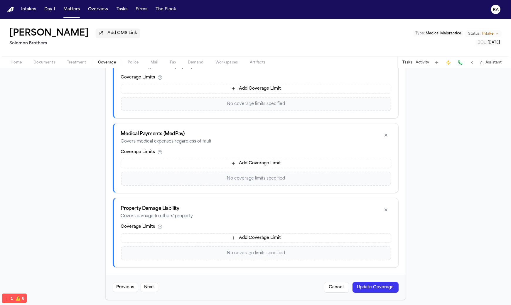
scroll to position [66, 0]
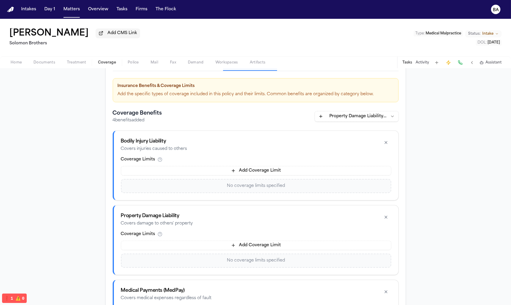
click at [246, 145] on button "button" at bounding box center [386, 142] width 11 height 9
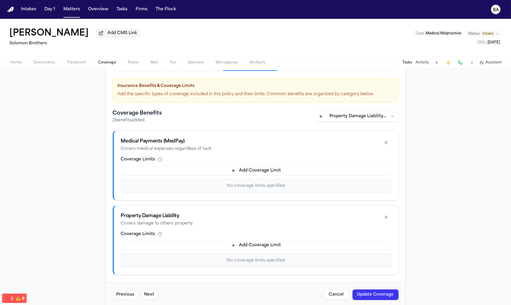
click at [246, 145] on button "button" at bounding box center [386, 142] width 11 height 9
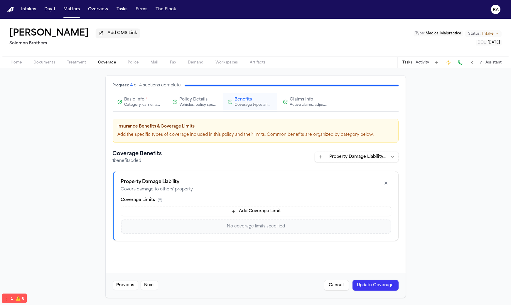
click at [246, 182] on button "button" at bounding box center [386, 182] width 11 height 9
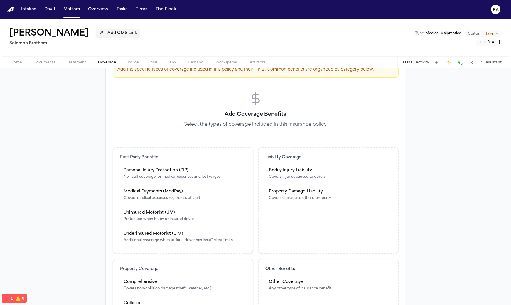
scroll to position [147, 0]
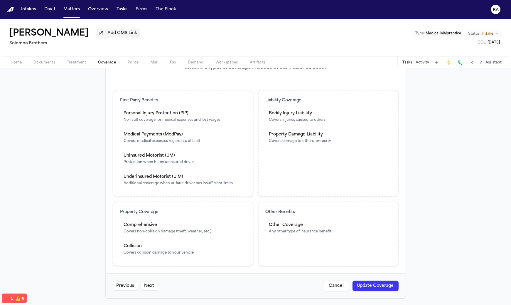
click at [246, 139] on div "Covers damage to others' property" at bounding box center [300, 141] width 62 height 5
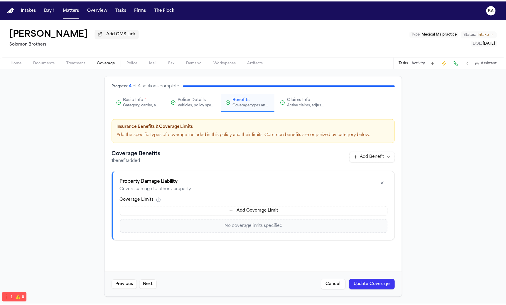
scroll to position [17, 0]
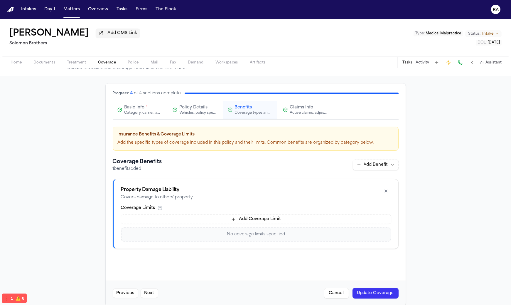
click at [246, 108] on span "Claims Info" at bounding box center [301, 108] width 23 height 6
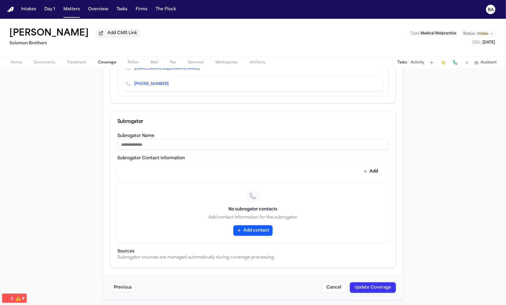
scroll to position [6, 0]
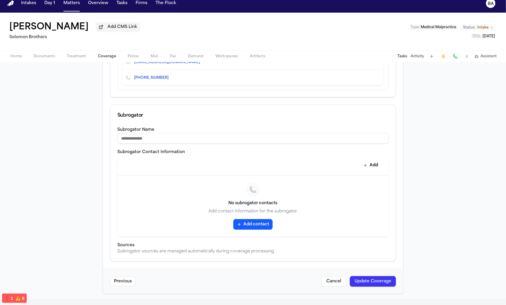
drag, startPoint x: 356, startPoint y: 278, endPoint x: 353, endPoint y: 277, distance: 3.6
click at [246, 278] on button "Update Coverage" at bounding box center [373, 281] width 46 height 11
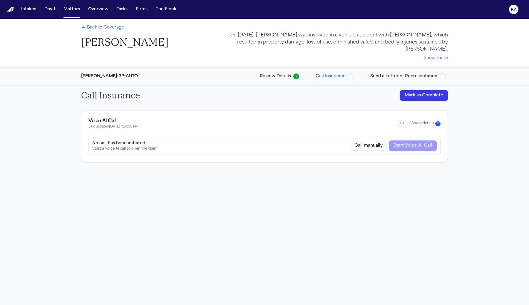
click at [411, 124] on button "Show details 2" at bounding box center [425, 123] width 29 height 5
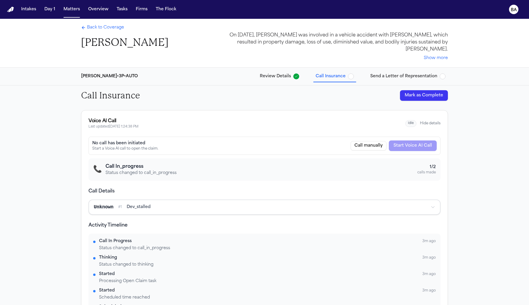
drag, startPoint x: 421, startPoint y: 121, endPoint x: 420, endPoint y: 125, distance: 4.3
click at [421, 121] on button "Hide details" at bounding box center [430, 123] width 21 height 5
